Goal: Task Accomplishment & Management: Manage account settings

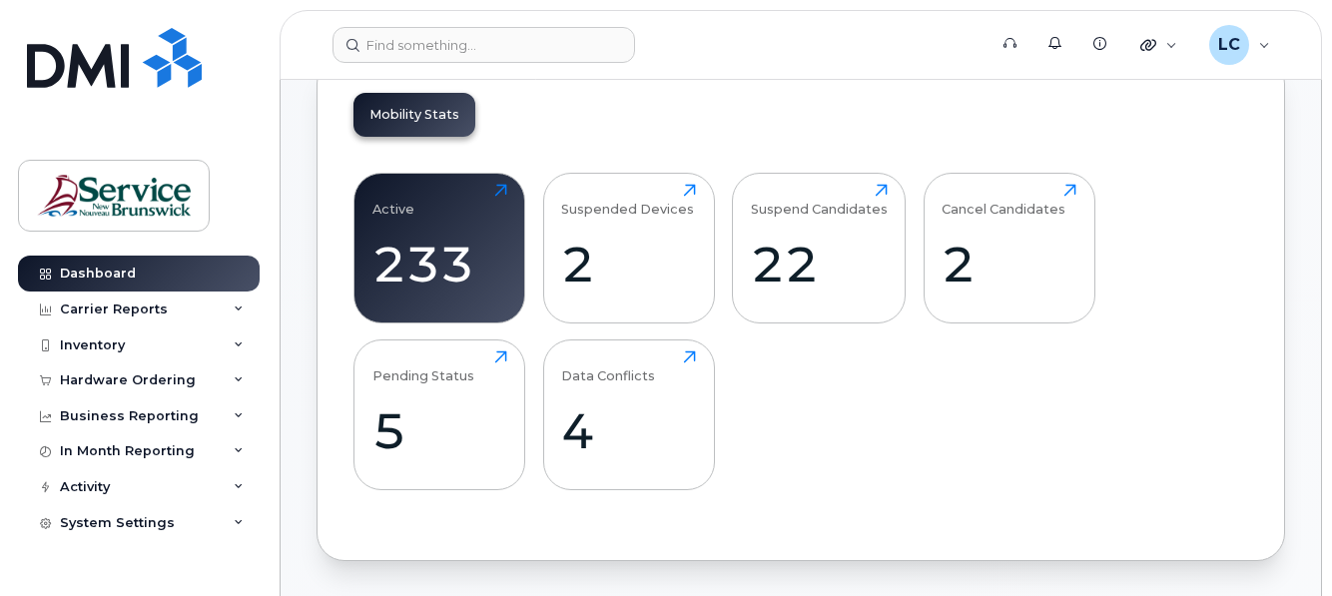
scroll to position [699, 0]
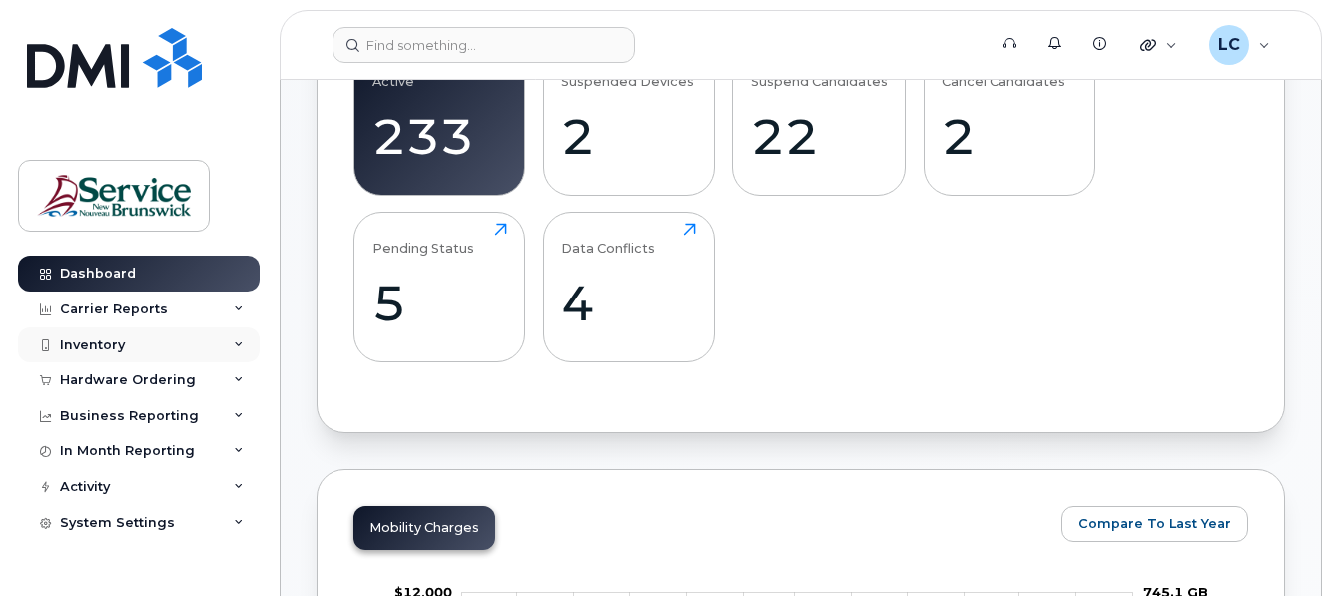
click at [152, 345] on div "Inventory" at bounding box center [139, 346] width 242 height 36
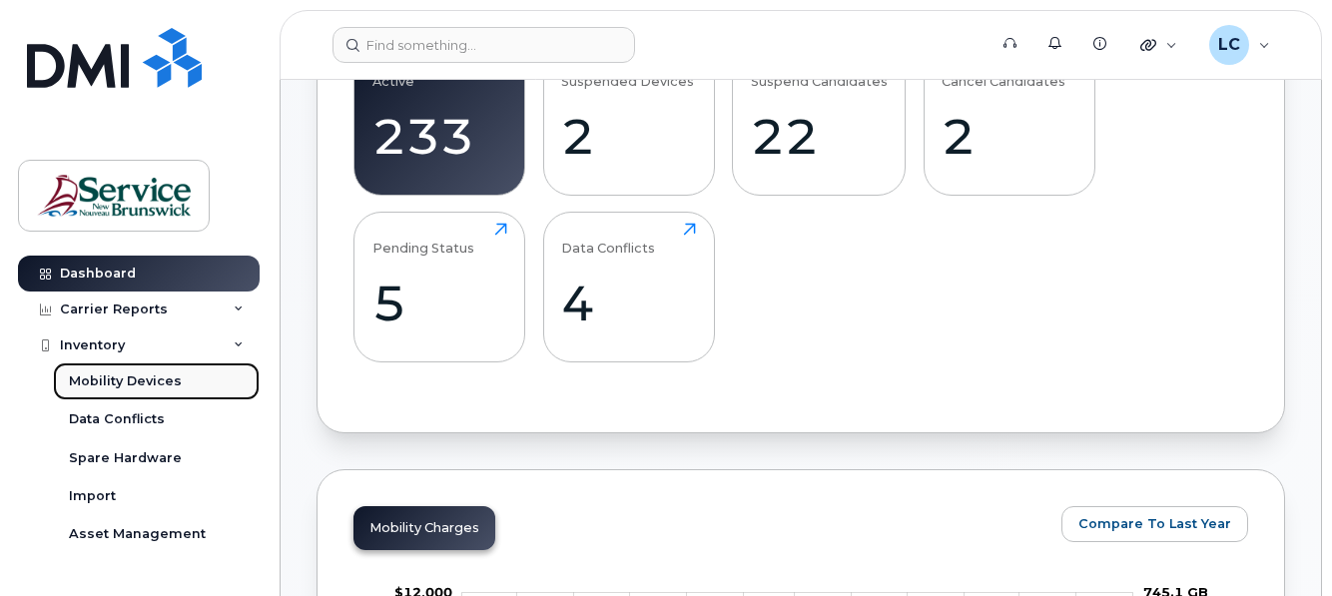
click at [148, 375] on div "Mobility Devices" at bounding box center [125, 382] width 113 height 18
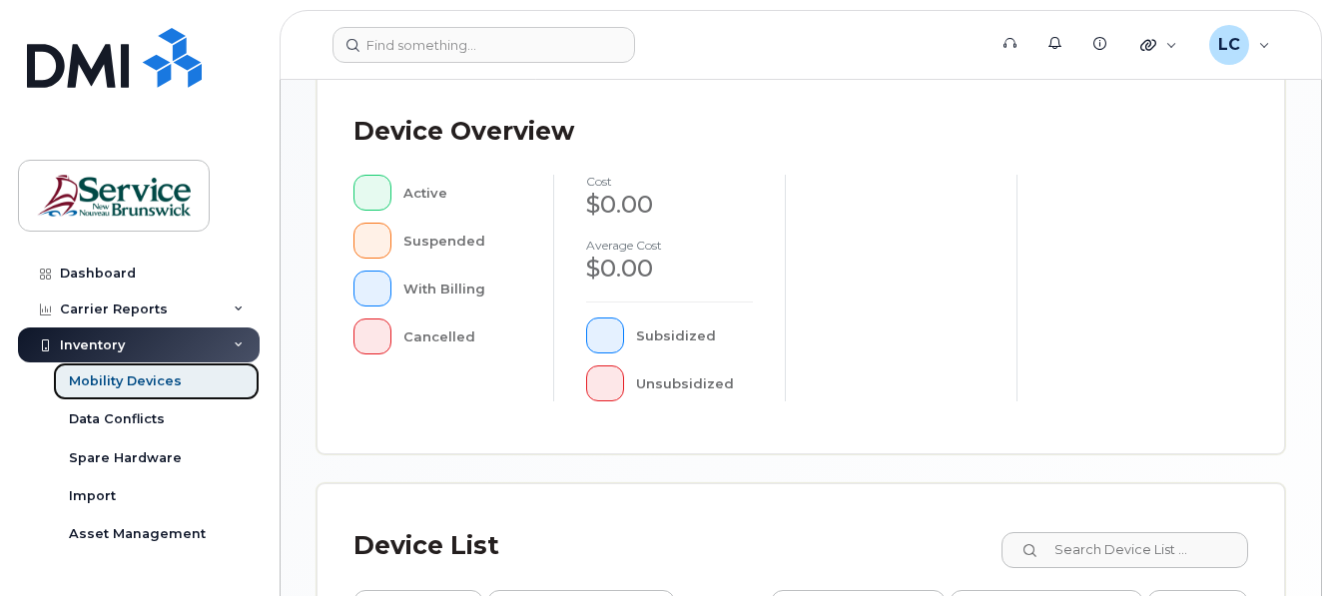
scroll to position [970, 0]
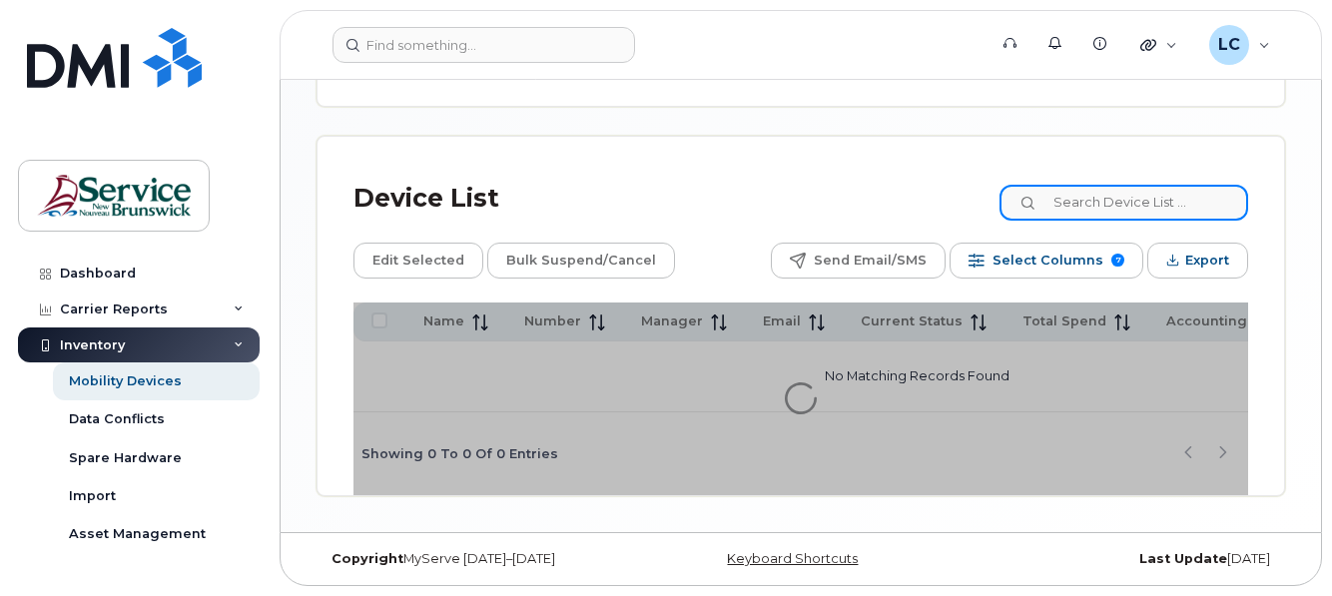
click at [1110, 197] on input at bounding box center [1124, 203] width 249 height 36
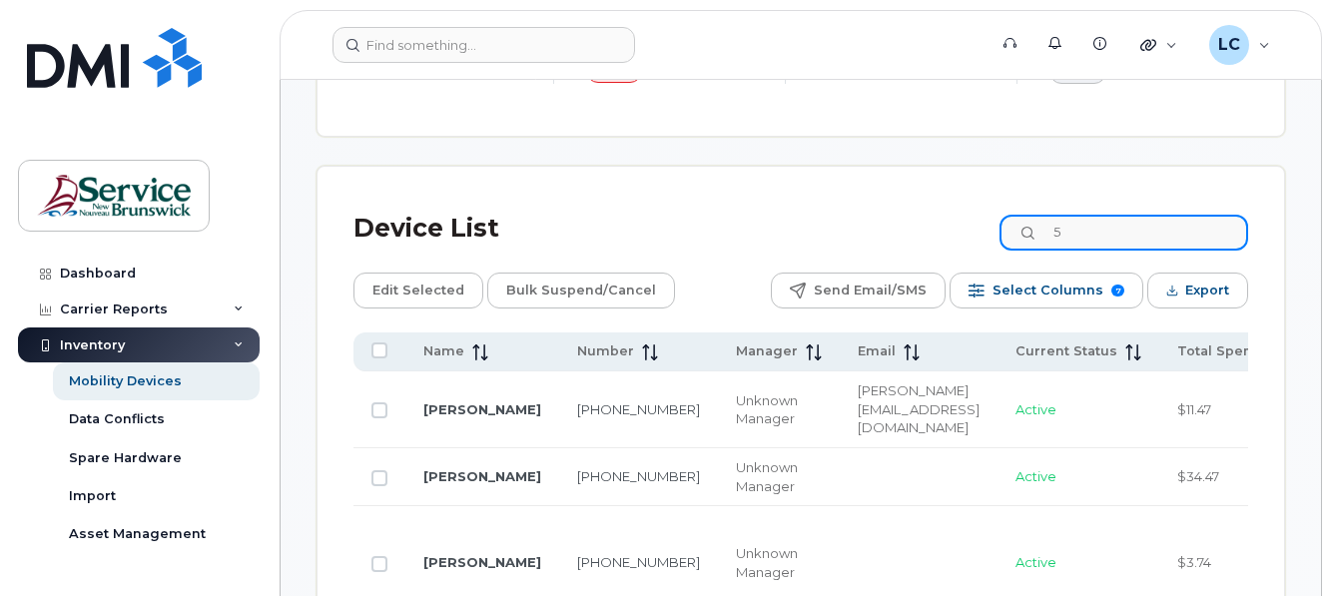
scroll to position [1005, 0]
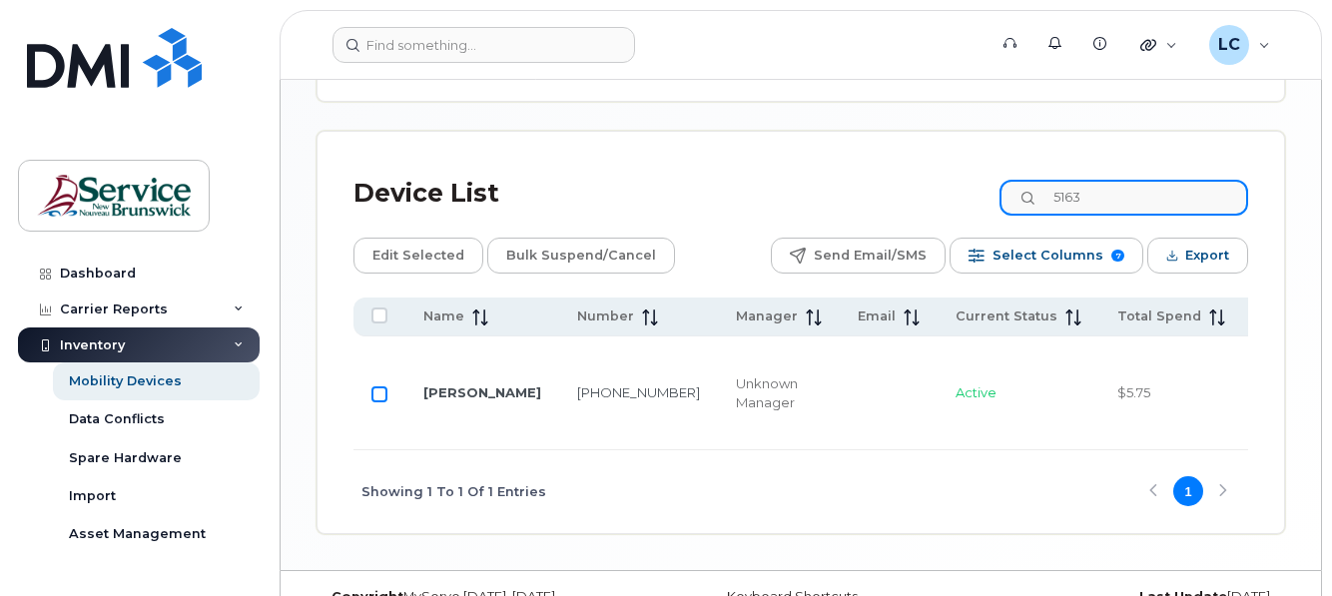
type input "5163"
click at [385, 403] on input "Row Unselected" at bounding box center [380, 395] width 16 height 16
checkbox input "true"
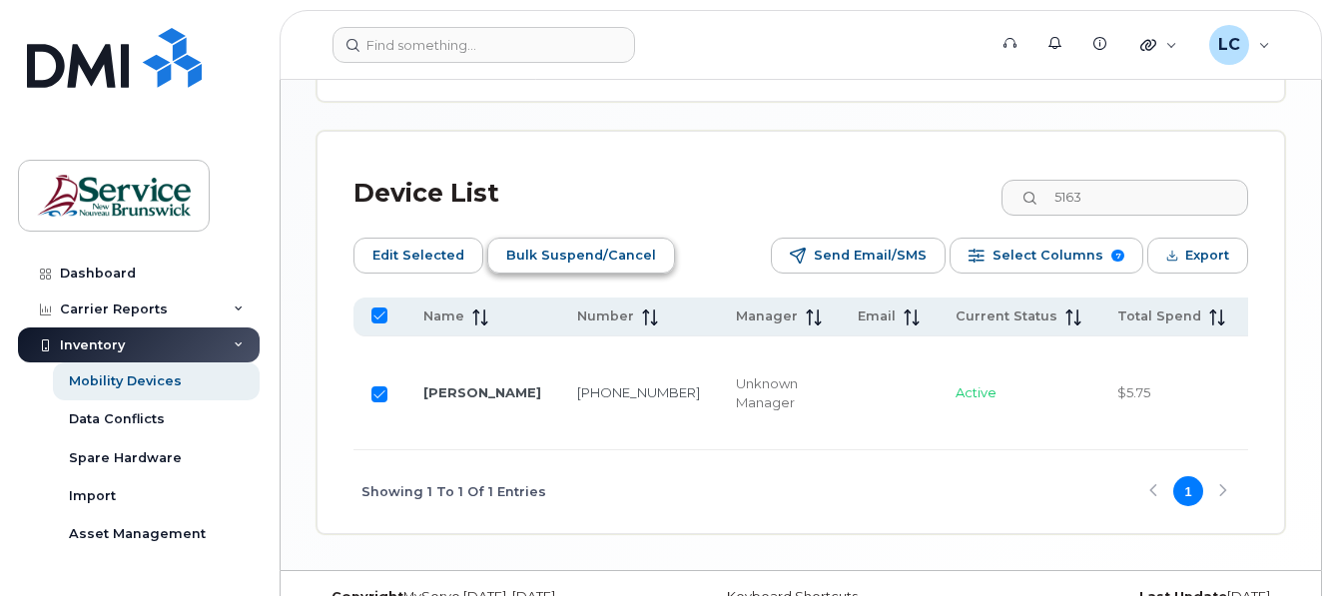
click at [538, 256] on span "Bulk Suspend/Cancel" at bounding box center [581, 256] width 150 height 30
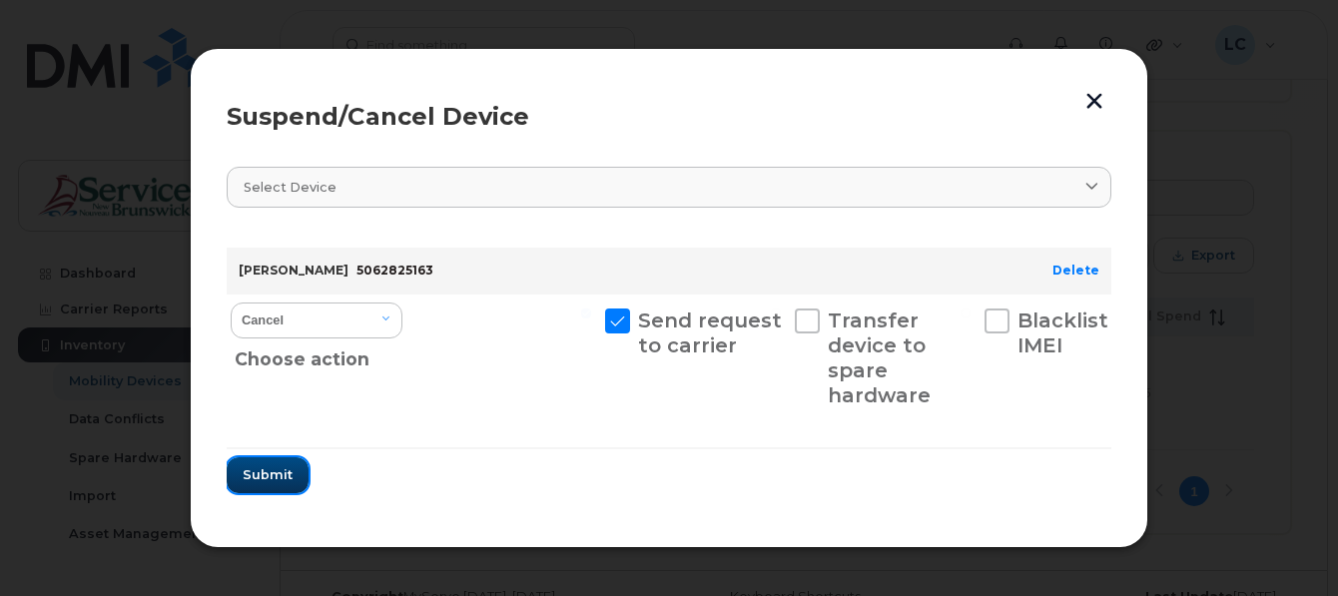
click at [286, 477] on span "Submit" at bounding box center [268, 474] width 50 height 19
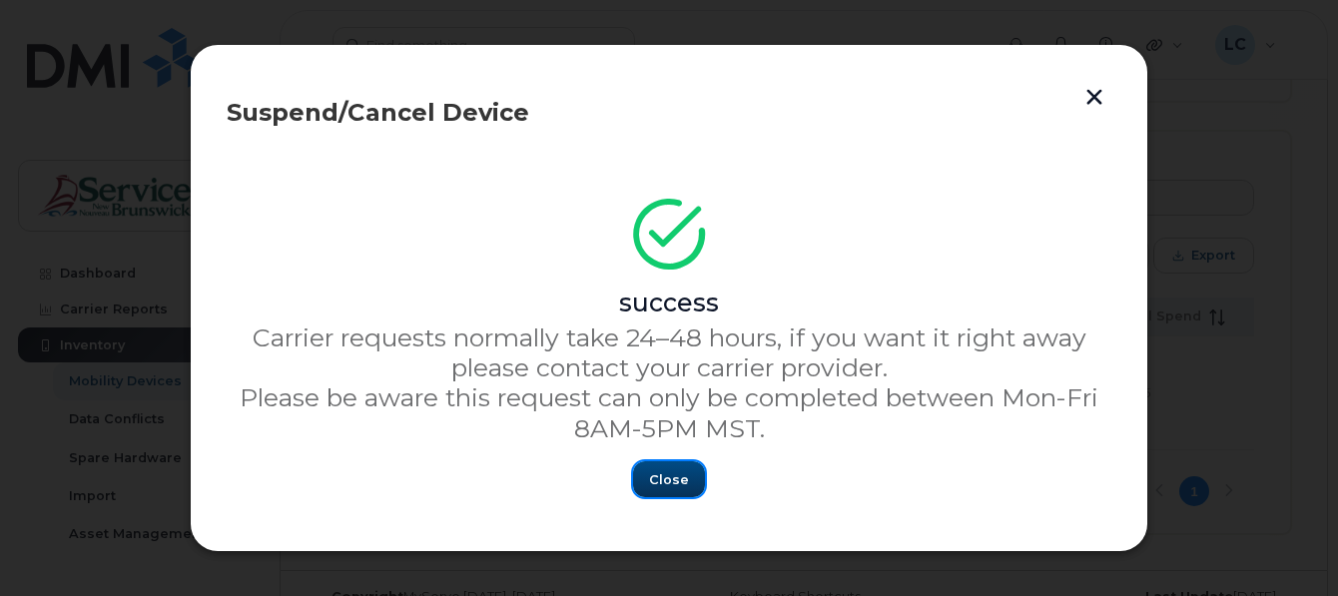
click at [670, 479] on span "Close" at bounding box center [669, 479] width 40 height 19
